Goal: Task Accomplishment & Management: Complete application form

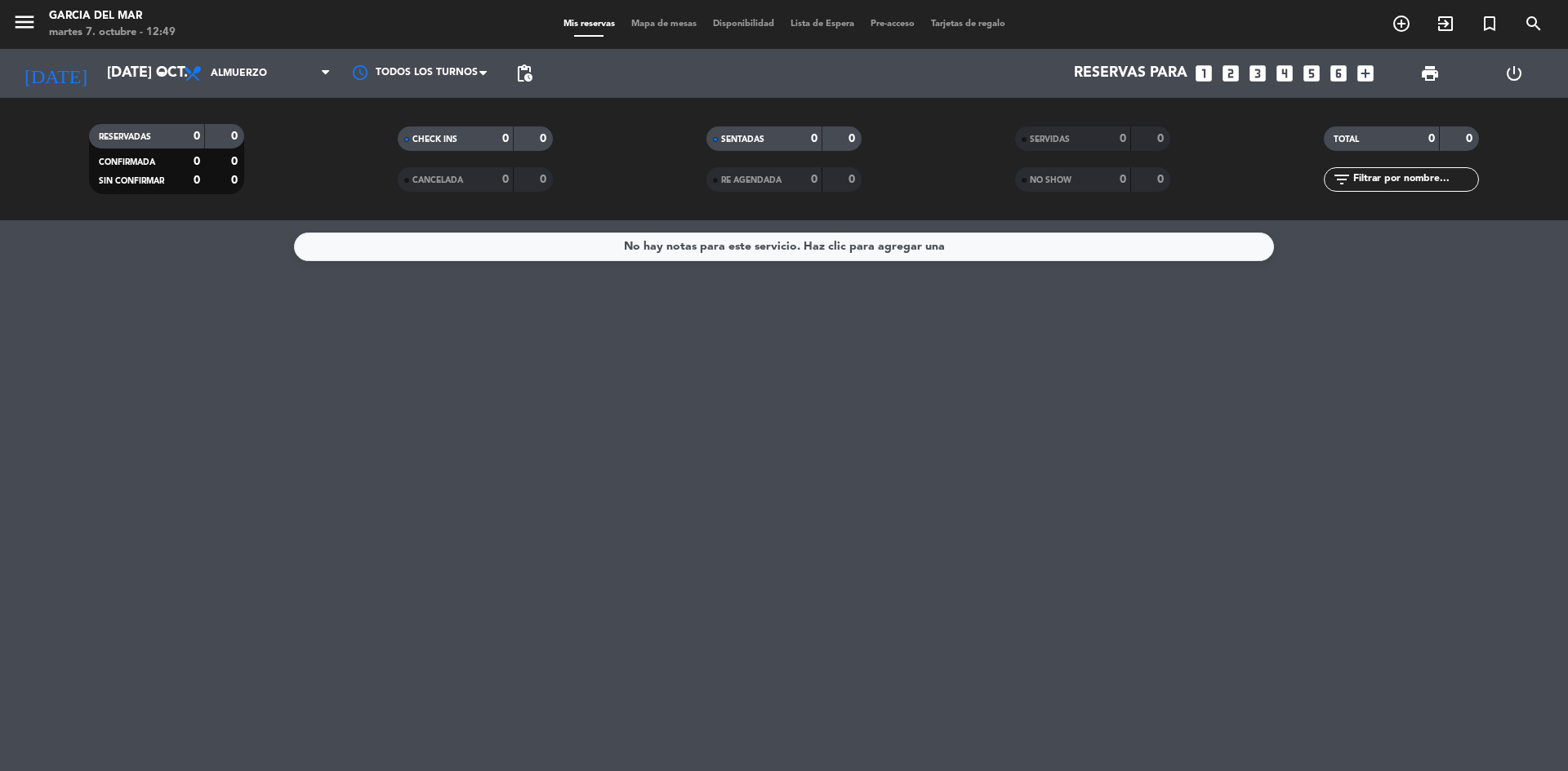
click at [1285, 75] on icon "looks_4" at bounding box center [1285, 74] width 21 height 21
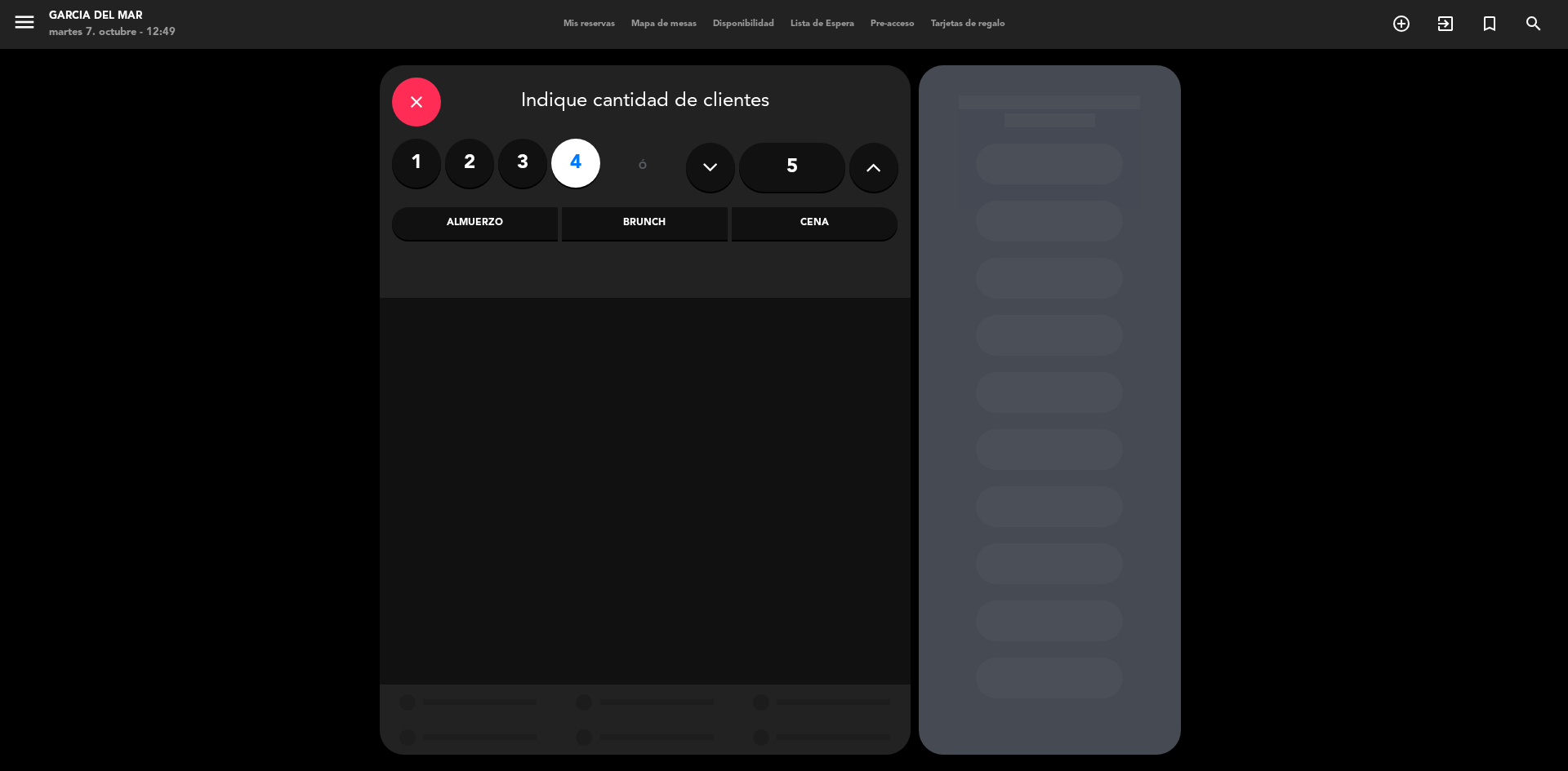
click at [787, 230] on div "Cena" at bounding box center [814, 224] width 166 height 33
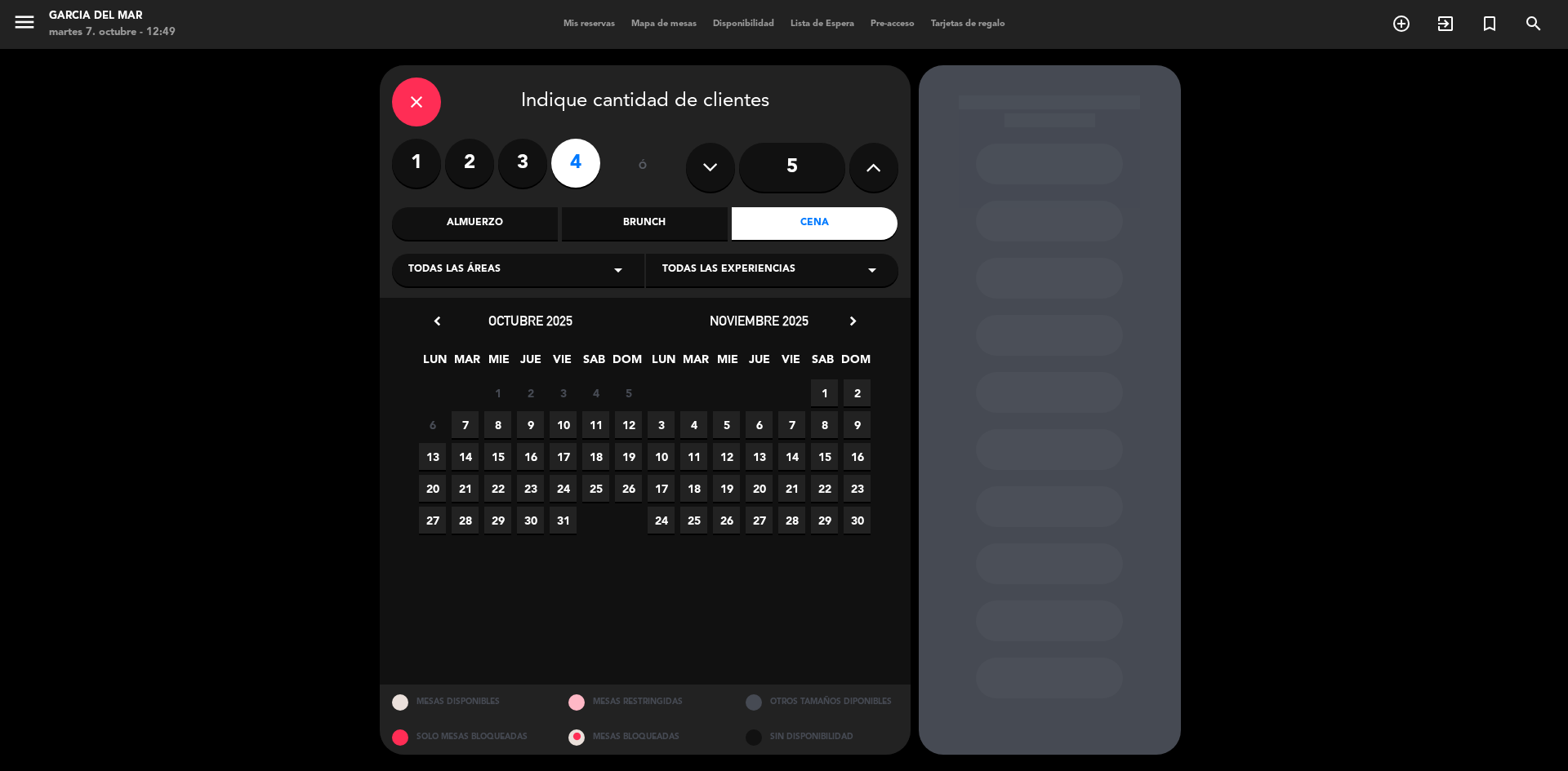
click at [530, 431] on span "9" at bounding box center [531, 425] width 27 height 27
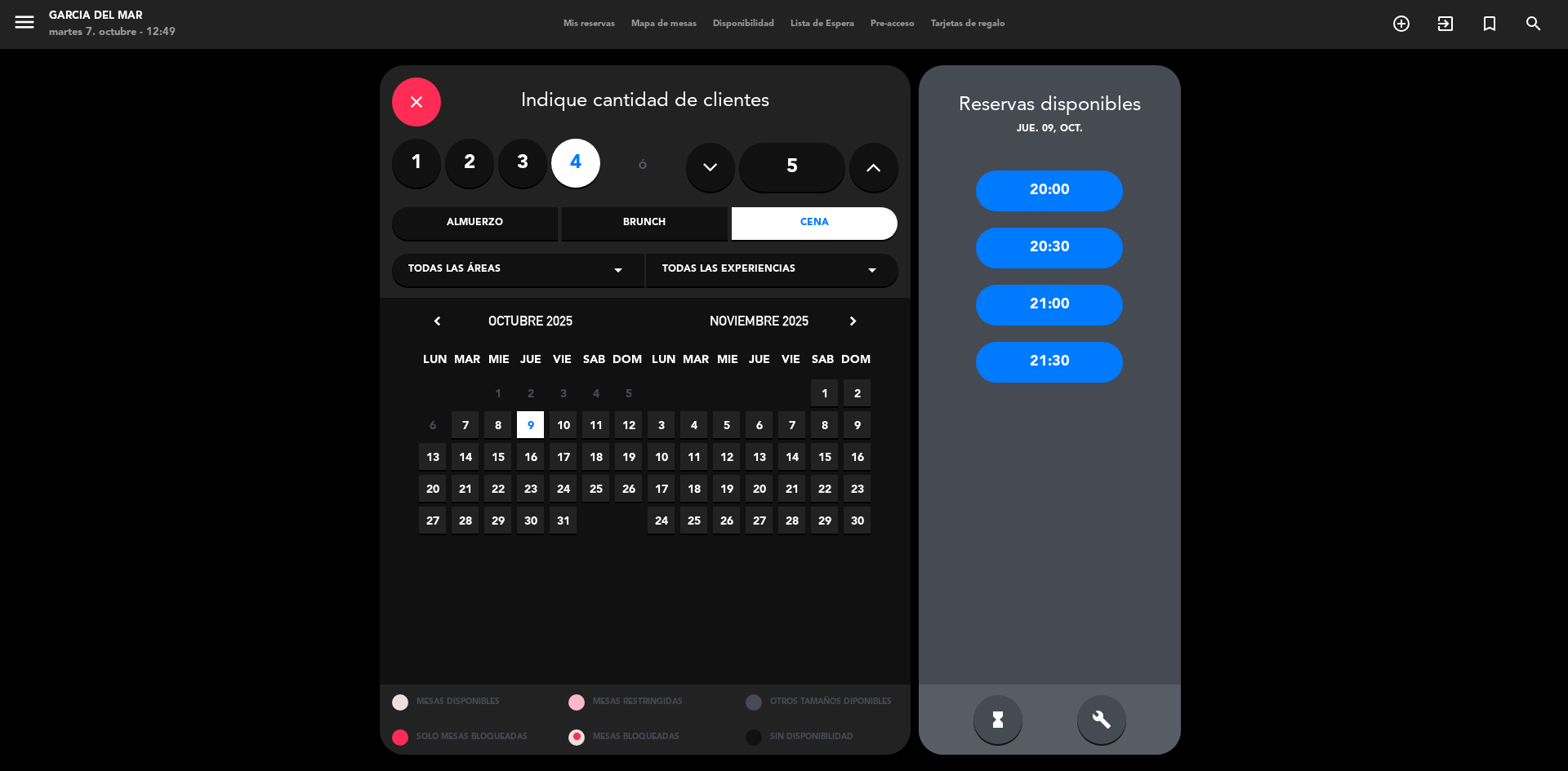
click at [1060, 353] on div "21:30" at bounding box center [1049, 363] width 147 height 41
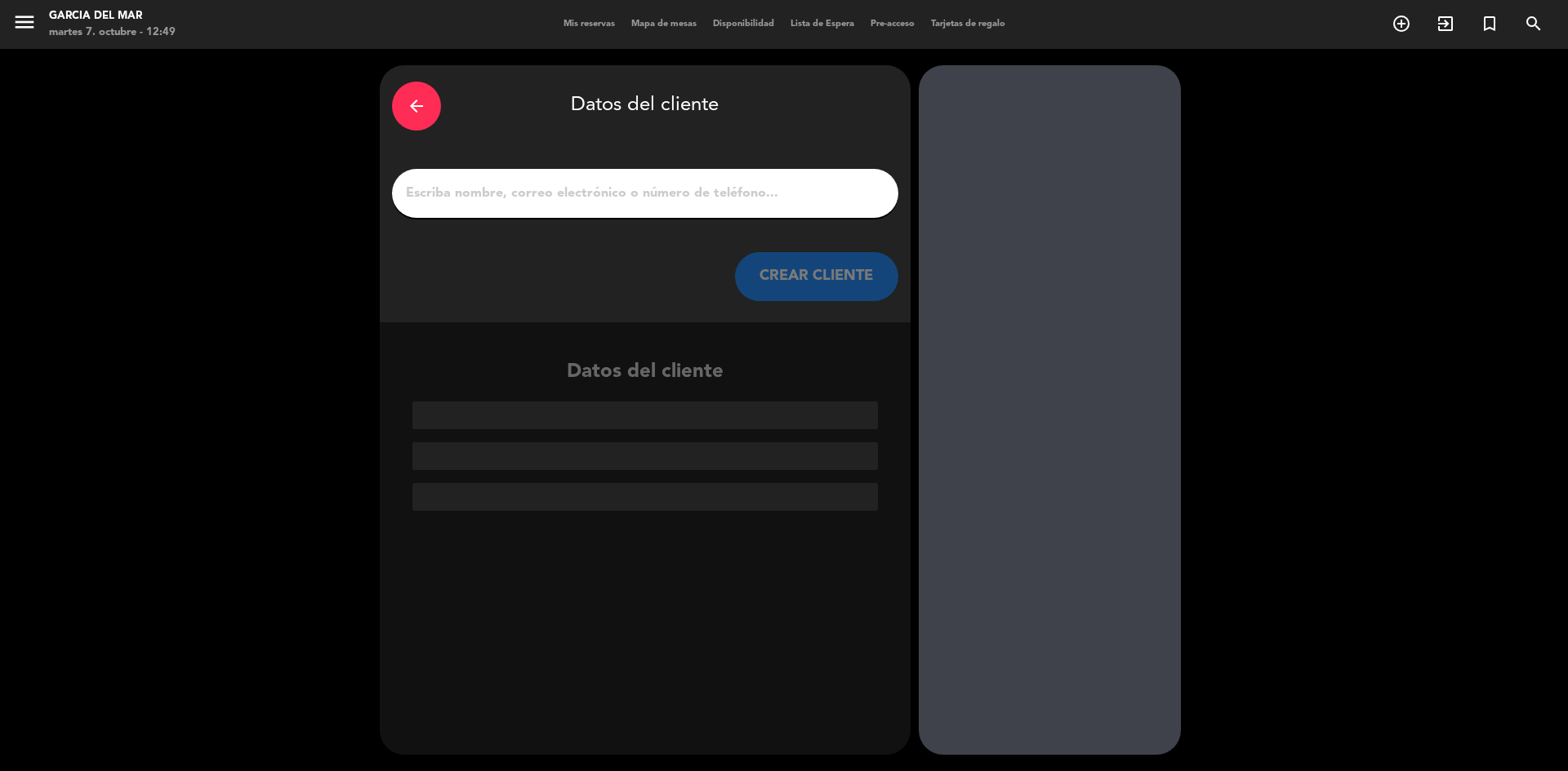
click at [668, 197] on input "1" at bounding box center [645, 194] width 482 height 23
type input "J"
type input "j"
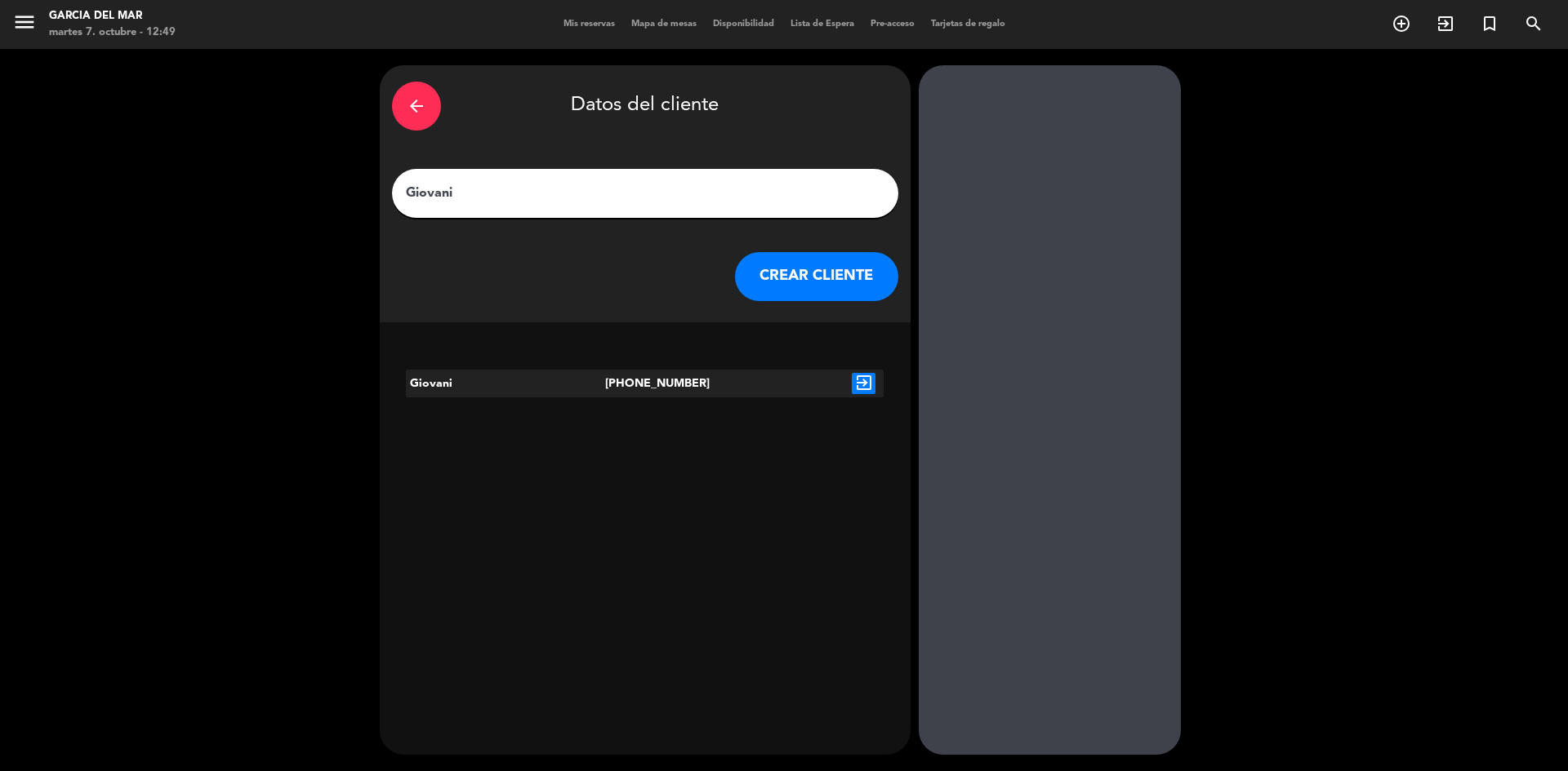
type input "Giovani"
click at [869, 381] on icon "exit_to_app" at bounding box center [864, 384] width 23 height 21
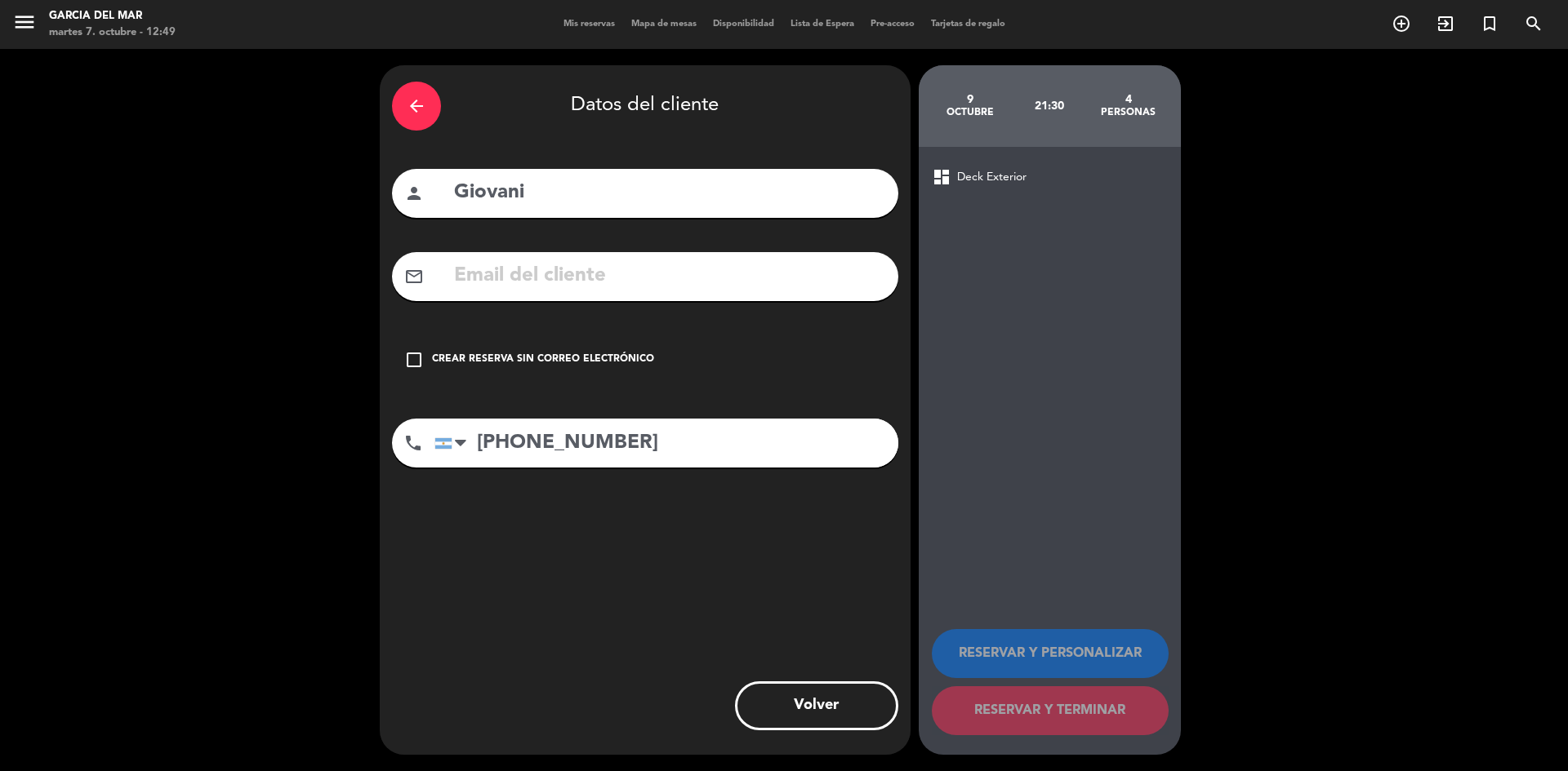
click at [416, 363] on icon "check_box_outline_blank" at bounding box center [414, 360] width 19 height 19
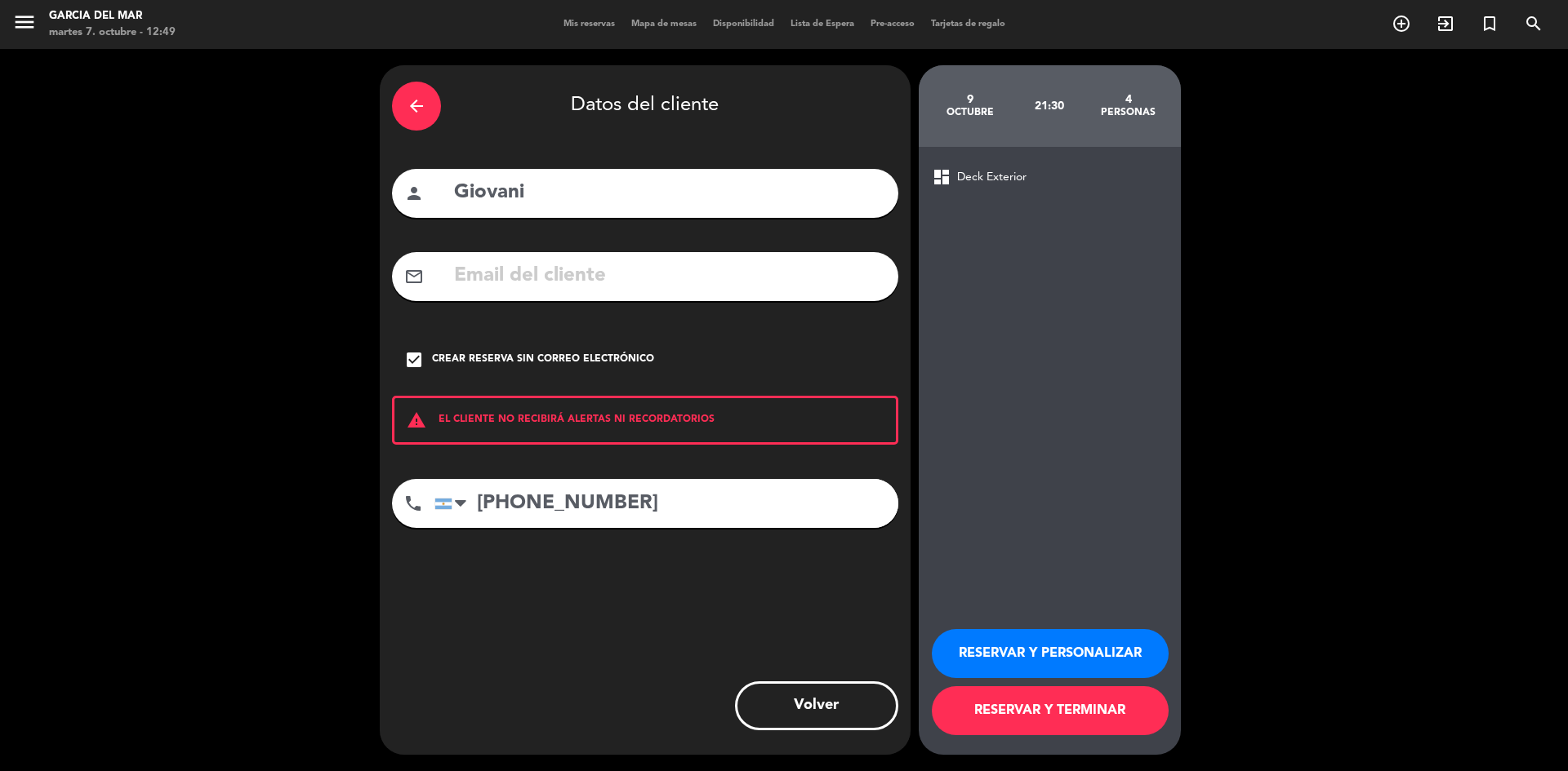
click at [1024, 704] on button "RESERVAR Y TERMINAR" at bounding box center [1050, 711] width 237 height 48
